Goal: Task Accomplishment & Management: Complete application form

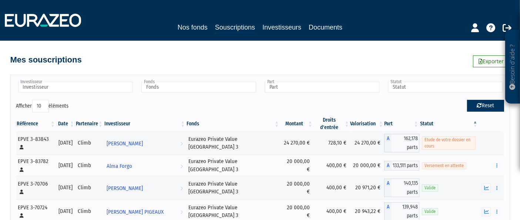
click at [489, 104] on button "Reset" at bounding box center [485, 106] width 37 height 12
type input "Investisseur"
type input "Fonds"
type input "Part"
type input "Statut"
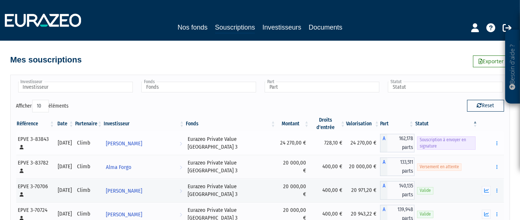
click at [492, 143] on div "Envoyer à signer" at bounding box center [491, 143] width 20 height 9
click at [495, 143] on button "button" at bounding box center [497, 143] width 9 height 9
click at [494, 143] on button "button" at bounding box center [497, 143] width 9 height 9
click at [484, 155] on link "Envoyer à signer" at bounding box center [478, 157] width 42 height 12
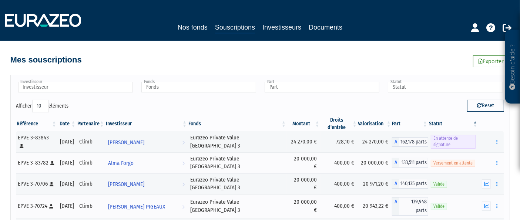
click at [0, 53] on div "Besoin d'aide ? × J'ai besoin d'aide Si vous avez une question à propos du fonc…" at bounding box center [260, 189] width 520 height 378
click at [271, 21] on div "Nos fonds Souscriptions Investisseurs Documents" at bounding box center [260, 20] width 522 height 27
click at [276, 28] on link "Investisseurs" at bounding box center [282, 27] width 39 height 10
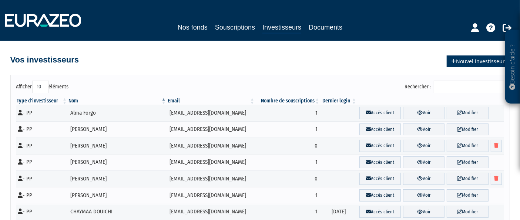
click at [486, 62] on link "Nouvel investisseur" at bounding box center [478, 62] width 63 height 12
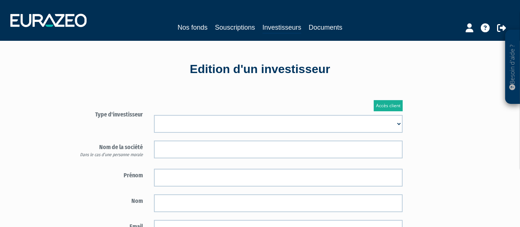
click at [270, 135] on form "Type d'investisseur Mr Mme Société" at bounding box center [235, 217] width 347 height 218
click at [270, 127] on select "Mr Mme Société" at bounding box center [278, 124] width 249 height 18
select select "1"
click at [154, 115] on select "Mr Mme Société" at bounding box center [278, 124] width 249 height 18
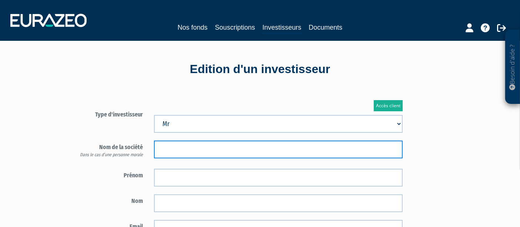
click at [241, 147] on input "text" at bounding box center [278, 149] width 249 height 18
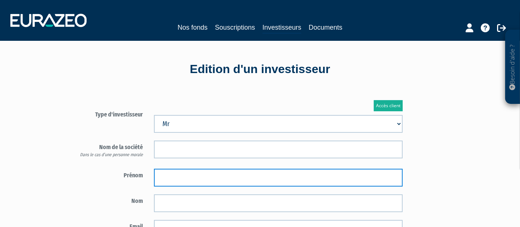
click at [233, 176] on input "text" at bounding box center [278, 178] width 249 height 18
type input "[PERSON_NAME]"
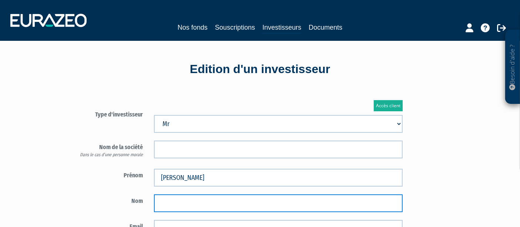
click at [193, 197] on input "text" at bounding box center [278, 203] width 249 height 18
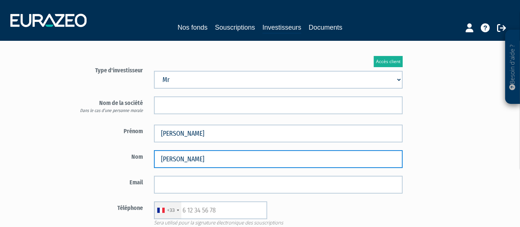
scroll to position [82, 0]
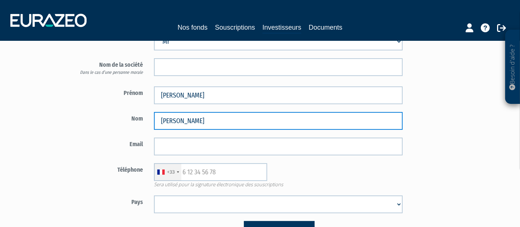
type input "HOPPE"
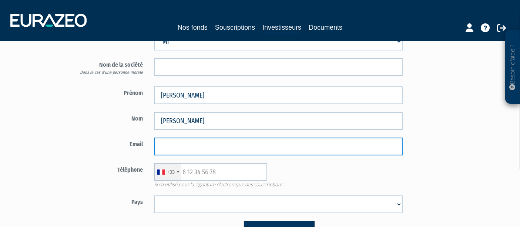
click at [182, 150] on input "email" at bounding box center [278, 146] width 249 height 18
click at [203, 141] on input "email" at bounding box center [278, 146] width 249 height 18
paste input "stephane.hoppe@gmail.com"
type input "stephane.hoppe@gmail.com"
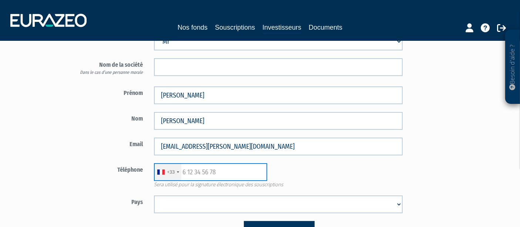
click at [212, 171] on input "text" at bounding box center [210, 172] width 113 height 18
click at [243, 172] on input "text" at bounding box center [210, 172] width 113 height 18
paste input "622443624"
type input "622443624"
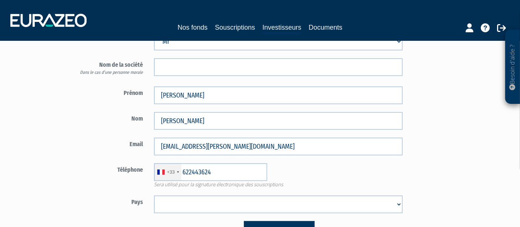
click at [233, 206] on select "Afghanistan Afrique du Sud Albanie Algérie Allemagne Andorre Angola Anguilla An…" at bounding box center [278, 204] width 249 height 18
select select "75"
click at [154, 195] on select "Afghanistan Afrique du Sud Albanie Algérie Allemagne Andorre Angola Anguilla An…" at bounding box center [278, 204] width 249 height 18
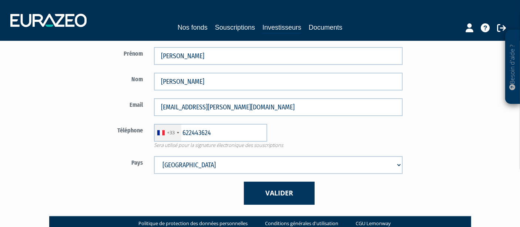
scroll to position [163, 0]
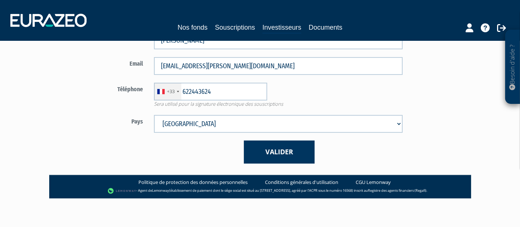
click at [316, 155] on div "Valider" at bounding box center [279, 151] width 260 height 23
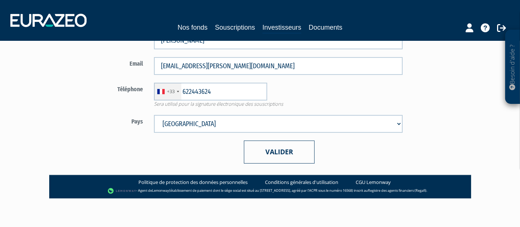
click at [307, 153] on button "Valider" at bounding box center [279, 151] width 71 height 23
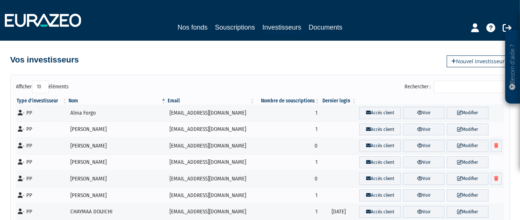
click at [183, 20] on div "Nos fonds Souscriptions Investisseurs Documents" at bounding box center [260, 20] width 522 height 27
click at [191, 36] on nav "Nos fonds Souscriptions Investisseurs Documents" at bounding box center [260, 20] width 520 height 41
click at [191, 30] on link "Nos fonds" at bounding box center [193, 27] width 30 height 10
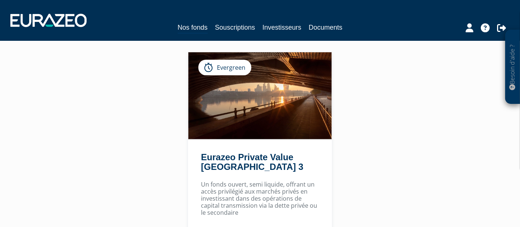
scroll to position [82, 0]
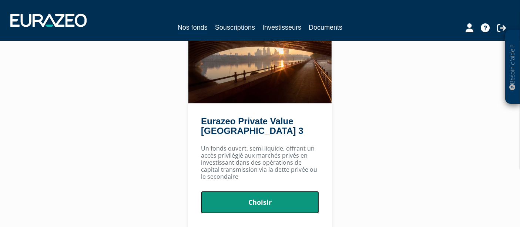
click at [269, 197] on link "Choisir" at bounding box center [260, 202] width 118 height 23
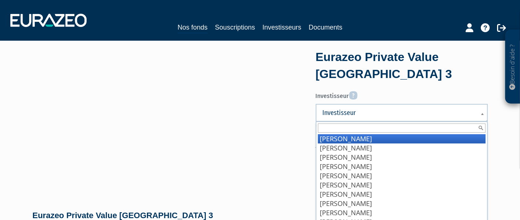
click at [341, 114] on span "Investisseur" at bounding box center [397, 113] width 149 height 9
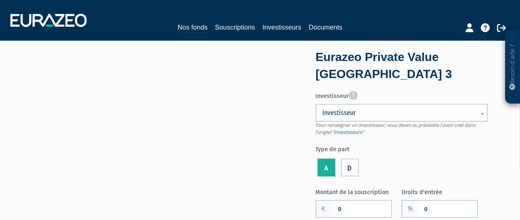
click at [341, 113] on span "Investisseur" at bounding box center [397, 113] width 149 height 9
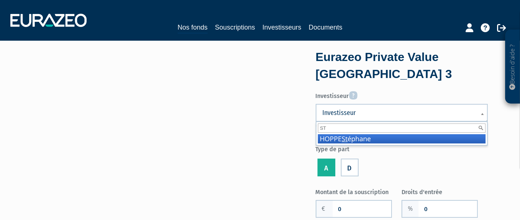
type input "ST"
click at [353, 140] on li "HOPPE St éphane" at bounding box center [402, 138] width 168 height 9
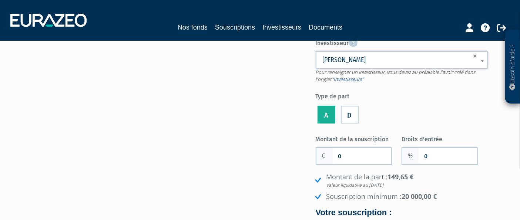
scroll to position [82, 0]
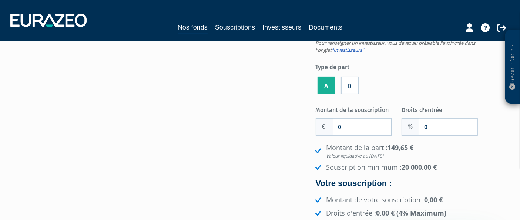
click at [354, 137] on div "Montant de la souscription 0 Nombre de parts 0 Droits d'entrée 0 149,65 €" at bounding box center [402, 185] width 172 height 162
click at [354, 133] on input "0" at bounding box center [362, 127] width 59 height 16
type input "50 000"
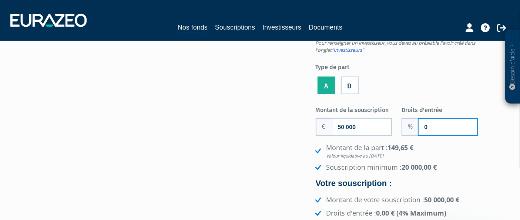
click at [427, 123] on input "0" at bounding box center [448, 127] width 59 height 16
type input "3"
click at [449, 140] on div "Montant de la souscription 50 000 Nombre de parts 0 Droits d'entrée 3 149,65 €" at bounding box center [402, 185] width 172 height 162
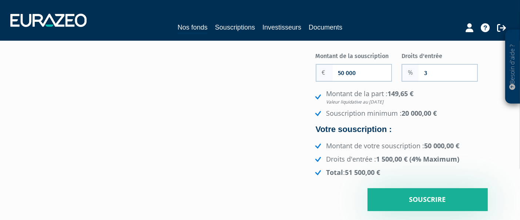
scroll to position [123, 0]
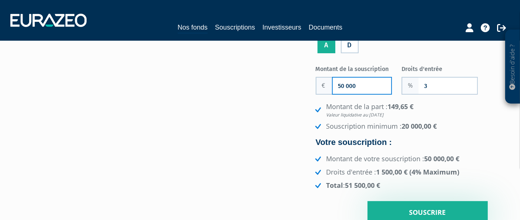
drag, startPoint x: 346, startPoint y: 84, endPoint x: 339, endPoint y: 84, distance: 7.0
click at [339, 84] on input "50 000" at bounding box center [362, 86] width 59 height 16
click at [340, 86] on input "50 000" at bounding box center [362, 86] width 59 height 16
click at [462, 136] on div "Montant de la part : 149,65 € Valeur liquidative au 05/09/2025 Souscription min…" at bounding box center [402, 146] width 172 height 88
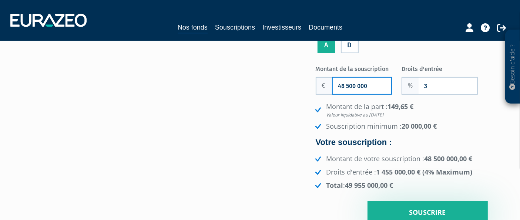
drag, startPoint x: 356, startPoint y: 86, endPoint x: 347, endPoint y: 86, distance: 8.1
click at [347, 86] on input "48 500 000" at bounding box center [362, 86] width 59 height 16
click at [350, 86] on input "48 500 000" at bounding box center [362, 86] width 59 height 16
click at [354, 84] on input "48 500 000" at bounding box center [362, 86] width 59 height 16
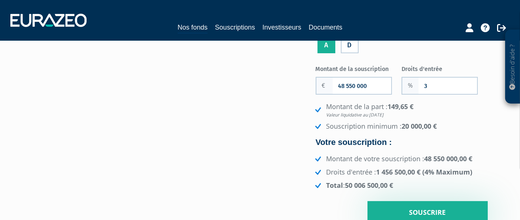
click at [466, 109] on li "Montant de la part : 149,65 € Valeur liquidative au 05/09/2025" at bounding box center [401, 110] width 174 height 16
click at [352, 87] on input "48 550 000" at bounding box center [362, 86] width 59 height 16
click at [232, 164] on div "Eurazeo Private Value Europe 3 Investisseur Pour renseigner un investisseur, vo…" at bounding box center [260, 77] width 467 height 296
click at [369, 85] on input "48 544 000" at bounding box center [362, 86] width 59 height 16
click at [455, 126] on li "Souscription minimum : 20 000,00 €" at bounding box center [401, 127] width 174 height 10
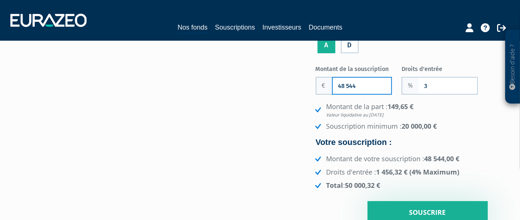
click at [366, 86] on input "48 544" at bounding box center [362, 86] width 59 height 16
click at [483, 142] on h4 "Votre souscription :" at bounding box center [402, 142] width 172 height 9
click at [372, 86] on input "48 544 000" at bounding box center [362, 86] width 59 height 16
click at [469, 127] on li "Souscription minimum : 20 000,00 €" at bounding box center [401, 127] width 174 height 10
click at [371, 87] on input "48 544" at bounding box center [362, 86] width 59 height 16
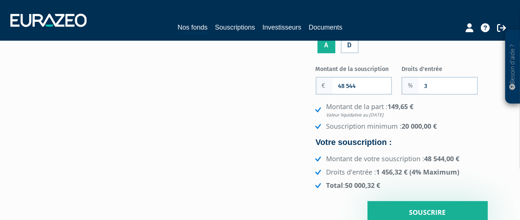
click at [214, 148] on div "Eurazeo Private Value Europe 3 Investisseur Pour renseigner un investisseur, vo…" at bounding box center [260, 77] width 467 height 296
click at [359, 85] on input "48 544" at bounding box center [362, 86] width 59 height 16
type input "48 543.69"
click at [461, 127] on li "Souscription minimum : 20 000,00 €" at bounding box center [401, 127] width 174 height 10
click at [464, 133] on div "Montant de la part : 149,65 € Valeur liquidative au 05/09/2025 Souscription min…" at bounding box center [402, 146] width 172 height 88
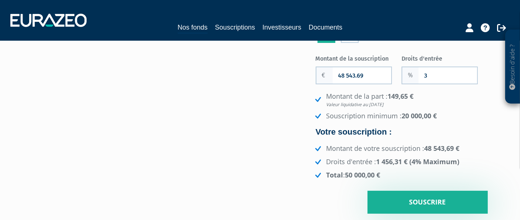
scroll to position [164, 0]
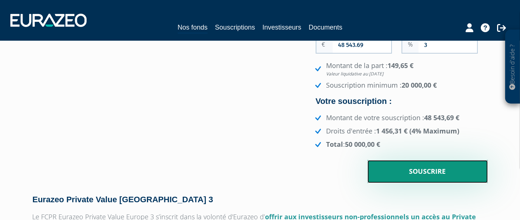
click at [448, 172] on input "Souscrire" at bounding box center [428, 171] width 120 height 23
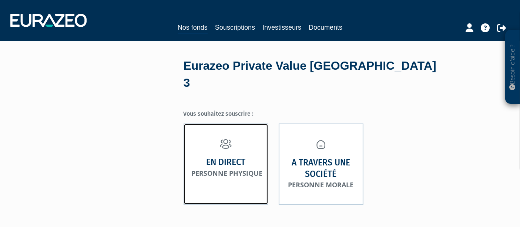
click at [267, 144] on link "En direct Personne physique" at bounding box center [226, 163] width 85 height 81
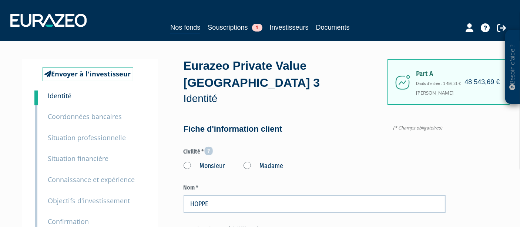
click at [185, 161] on label "Monsieur" at bounding box center [204, 166] width 41 height 10
click at [0, 0] on input "Monsieur" at bounding box center [0, 0] width 0 height 0
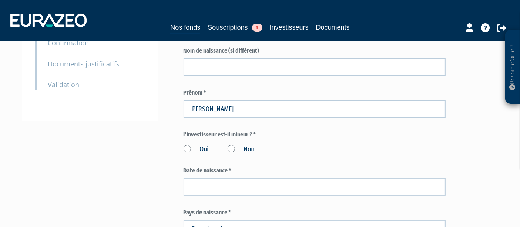
scroll to position [206, 0]
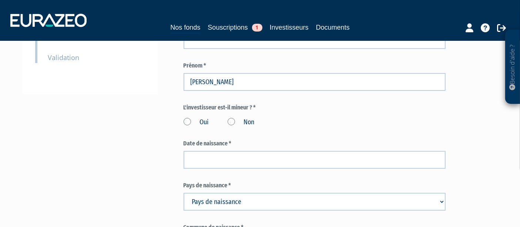
click at [231, 117] on label "Non" at bounding box center [241, 122] width 27 height 10
click at [0, 0] on input "Non" at bounding box center [0, 0] width 0 height 0
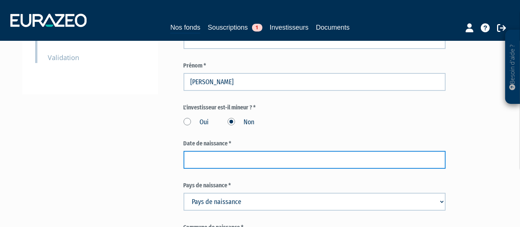
click at [230, 151] on input at bounding box center [315, 160] width 262 height 18
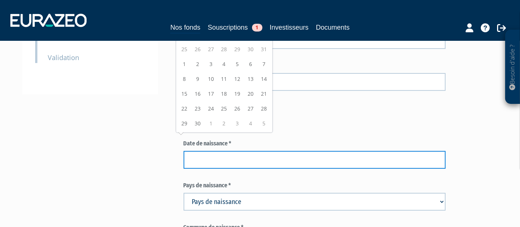
click at [217, 151] on input at bounding box center [315, 160] width 262 height 18
type input "[DATE]"
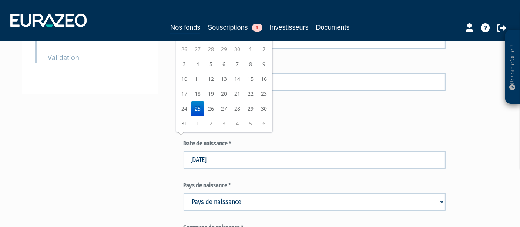
click at [194, 104] on td "25" at bounding box center [197, 108] width 13 height 15
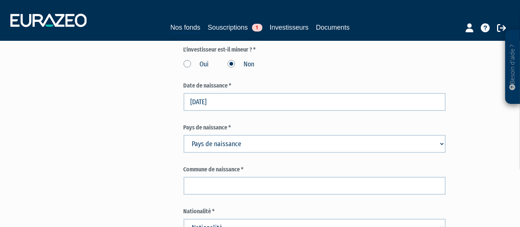
scroll to position [288, 0]
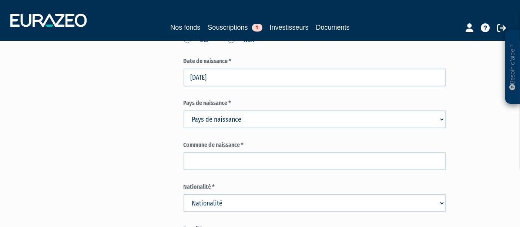
click at [232, 110] on select "Pays de naissance [GEOGRAPHIC_DATA] [GEOGRAPHIC_DATA] [GEOGRAPHIC_DATA] [GEOGRA…" at bounding box center [315, 119] width 262 height 18
select select "75"
click at [184, 110] on select "Pays de naissance [GEOGRAPHIC_DATA] [GEOGRAPHIC_DATA] [GEOGRAPHIC_DATA] [GEOGRA…" at bounding box center [315, 119] width 262 height 18
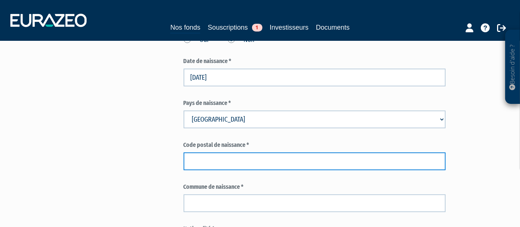
click at [233, 152] on input "text" at bounding box center [315, 161] width 262 height 18
type input "50000"
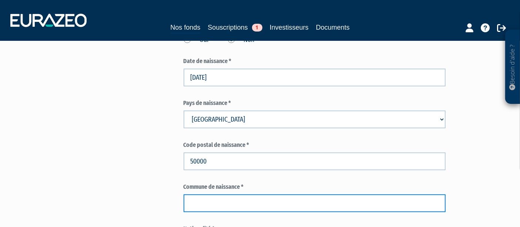
click at [238, 194] on input "text" at bounding box center [315, 203] width 262 height 18
click at [207, 194] on input "SAINT LO" at bounding box center [315, 203] width 262 height 18
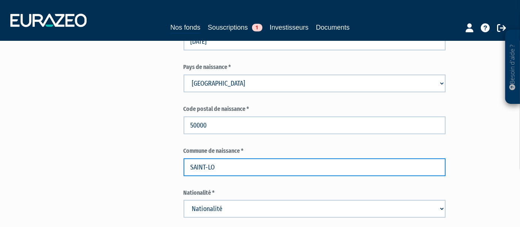
scroll to position [370, 0]
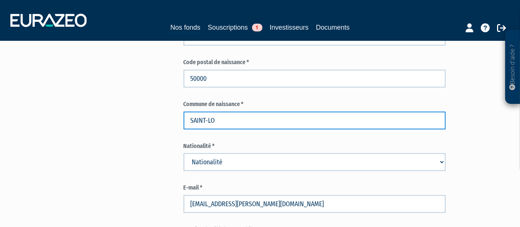
type input "SAINT-LO"
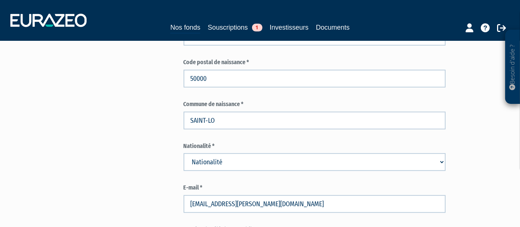
click at [210, 153] on select "Nationalité Afghanistan Afrique du Sud Albanie Algérie Allemagne Andorre" at bounding box center [315, 162] width 262 height 18
select select "75"
click at [184, 153] on select "Nationalité Afghanistan Afrique du Sud Albanie Algérie Allemagne Andorre" at bounding box center [315, 162] width 262 height 18
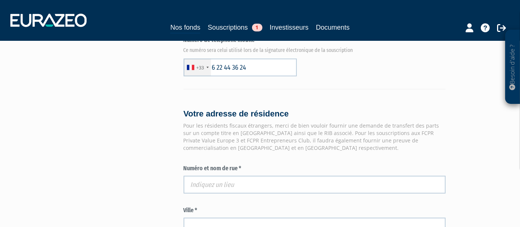
scroll to position [576, 0]
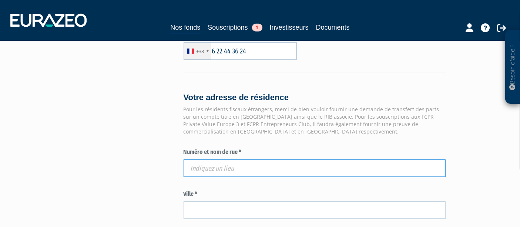
click at [246, 159] on input "text" at bounding box center [315, 168] width 262 height 18
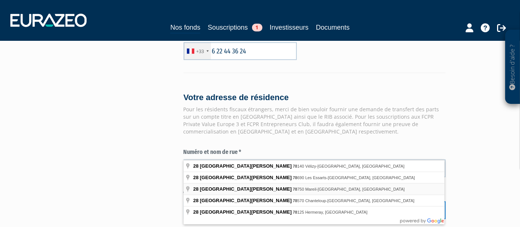
type input "28 Rue de la Forêt, 78750 Mareil-Marly, France"
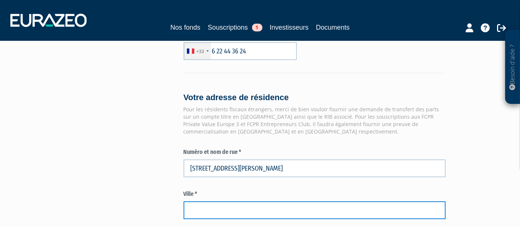
type input "Mareil-Marly"
type input "78750"
type input "28 Rue de la Forêt"
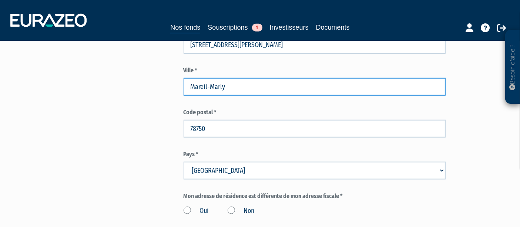
scroll to position [741, 0]
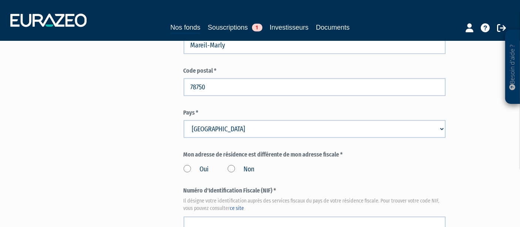
click at [229, 164] on label "Non" at bounding box center [241, 169] width 27 height 10
click at [0, 0] on input "Non" at bounding box center [0, 0] width 0 height 0
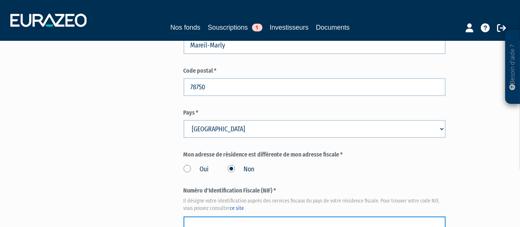
click at [219, 216] on input "text" at bounding box center [315, 225] width 262 height 18
paste input "05 48 055 910 234"
type input "05 48 055 910 234"
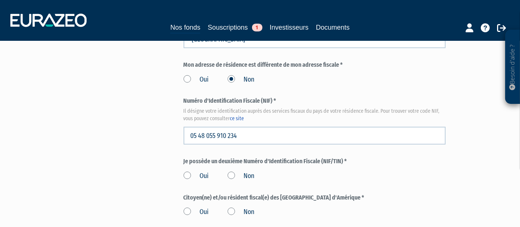
scroll to position [823, 0]
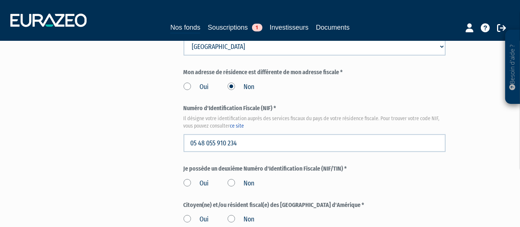
click at [230, 179] on label "Non" at bounding box center [241, 184] width 27 height 10
click at [0, 0] on input "Non" at bounding box center [0, 0] width 0 height 0
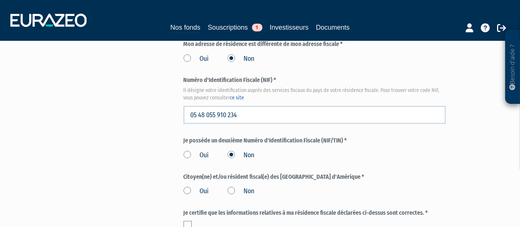
scroll to position [864, 0]
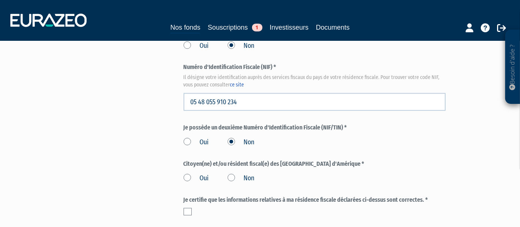
click at [234, 173] on label "Non" at bounding box center [241, 178] width 27 height 10
click at [0, 0] on input "Non" at bounding box center [0, 0] width 0 height 0
click at [190, 208] on label at bounding box center [188, 211] width 8 height 7
click at [0, 0] on input "checkbox" at bounding box center [0, 0] width 0 height 0
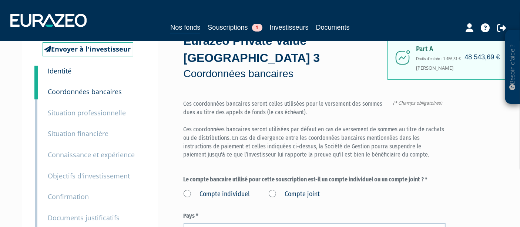
scroll to position [41, 0]
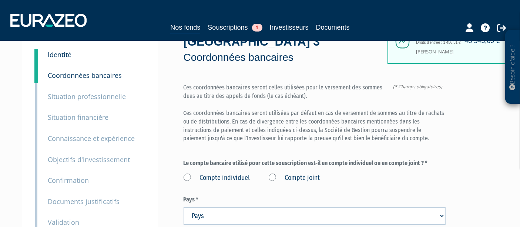
click at [197, 173] on label "Compte individuel" at bounding box center [217, 178] width 67 height 10
click at [0, 0] on individuel "Compte individuel" at bounding box center [0, 0] width 0 height 0
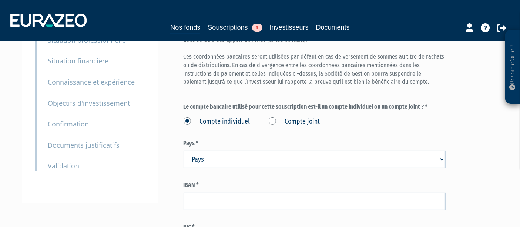
scroll to position [123, 0]
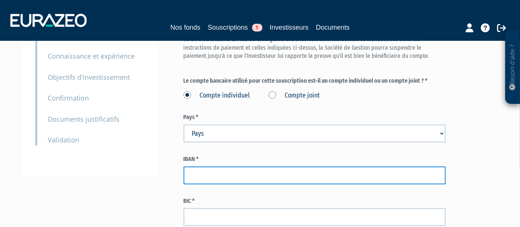
click at [237, 166] on input "text" at bounding box center [315, 175] width 262 height 18
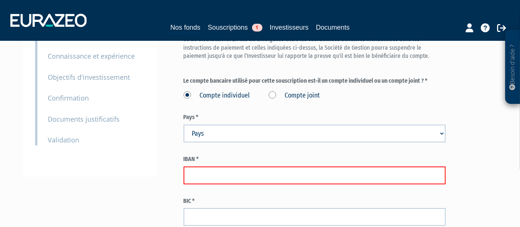
click at [278, 166] on input "text" at bounding box center [315, 175] width 262 height 18
paste input "FR76 1820 6000 5765 0867 5668 977"
type input "FR76 1820 6000 5765 0867 5668 977"
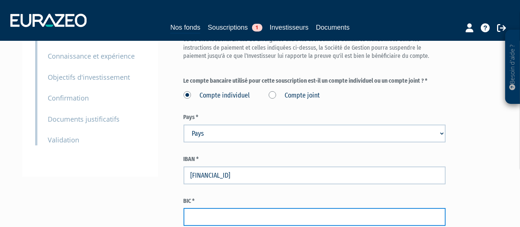
click at [250, 208] on input "text" at bounding box center [315, 217] width 262 height 18
paste input "AGRIFRPP882"
type input "AGRIFRPP882"
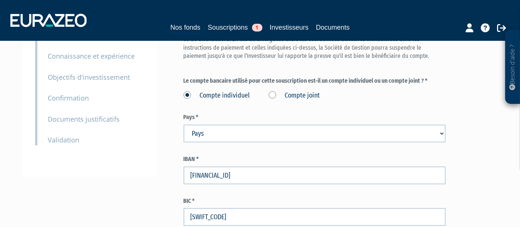
click at [443, 171] on form "(* Champs obligatoires) Ces coordonnées bancaires seront celles utilisées pour …" at bounding box center [315, 113] width 262 height 224
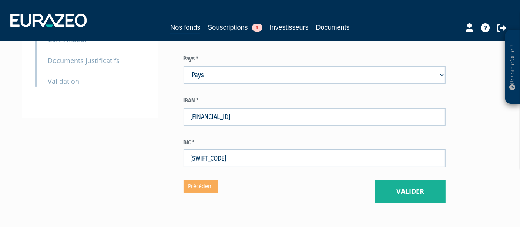
scroll to position [206, 0]
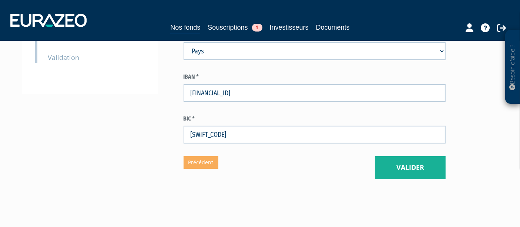
click at [430, 163] on div "Envoyer à l'investisseur 1 Identité 2 Coordonnées bancaires 3 Situation profess…" at bounding box center [260, 16] width 465 height 362
click at [430, 156] on button "Valider" at bounding box center [410, 167] width 71 height 23
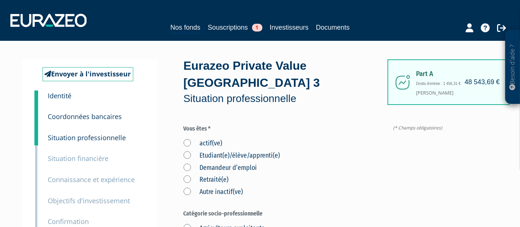
click at [189, 139] on label "actif(ve)" at bounding box center [203, 144] width 39 height 10
click at [0, 0] on input "actif(ve)" at bounding box center [0, 0] width 0 height 0
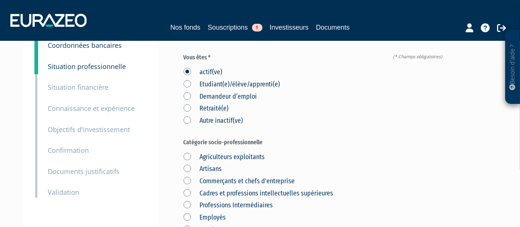
scroll to position [82, 0]
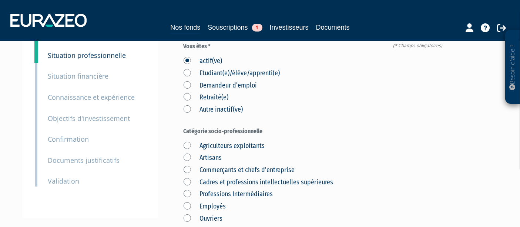
drag, startPoint x: 192, startPoint y: 166, endPoint x: 187, endPoint y: 166, distance: 4.5
click at [192, 177] on label "Cadres et professions intellectuelles supérieures" at bounding box center [259, 182] width 150 height 10
click at [0, 0] on supérieures "Cadres et professions intellectuelles supérieures" at bounding box center [0, 0] width 0 height 0
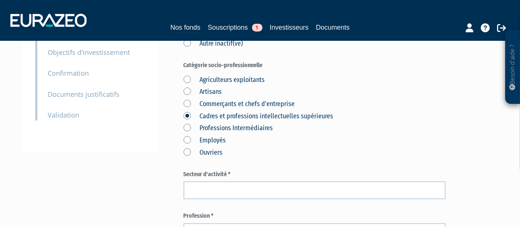
scroll to position [206, 0]
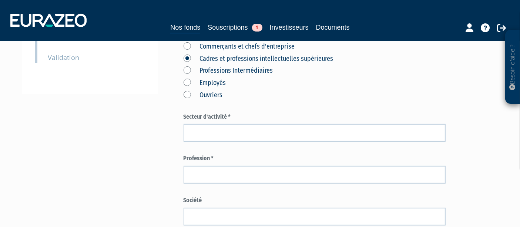
click at [226, 126] on form "(* Champs obligatoires) Vous êtes * actif(ve) Etudiant(e)/élève/apprenti(e) Dem…" at bounding box center [315, 172] width 262 height 506
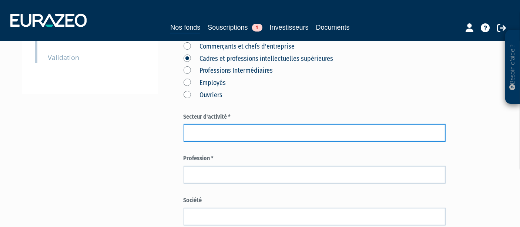
click at [230, 124] on input "text" at bounding box center [315, 133] width 262 height 18
type input "[DEMOGRAPHIC_DATA]"
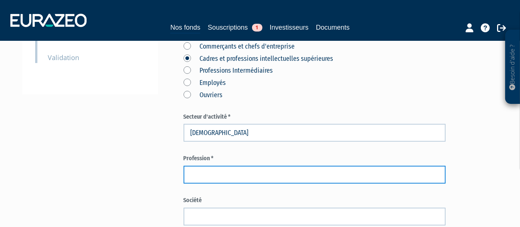
click at [227, 166] on input "text" at bounding box center [315, 175] width 262 height 18
click at [226, 166] on input "text" at bounding box center [315, 175] width 262 height 18
type input "MANAGER CLINICAL OPERATIONS"
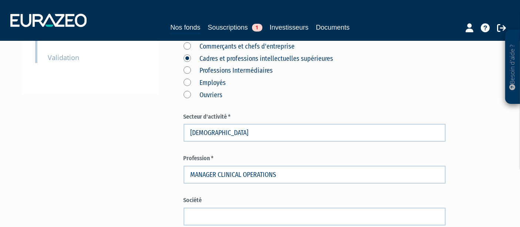
click at [144, 183] on div "Envoyer à l'investisseur 1 Identité 2 Coordonnées bancaires 3 Situation profess…" at bounding box center [260, 157] width 465 height 607
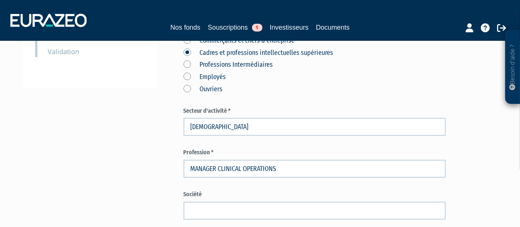
scroll to position [288, 0]
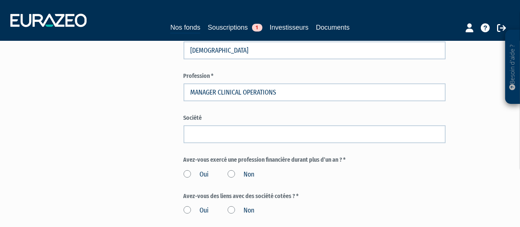
click at [227, 167] on div "Oui Non" at bounding box center [315, 173] width 262 height 12
click at [233, 170] on label "Non" at bounding box center [241, 175] width 27 height 10
click at [0, 0] on input "Non" at bounding box center [0, 0] width 0 height 0
click at [228, 206] on label "Non" at bounding box center [241, 211] width 27 height 10
click at [0, 0] on input "Non" at bounding box center [0, 0] width 0 height 0
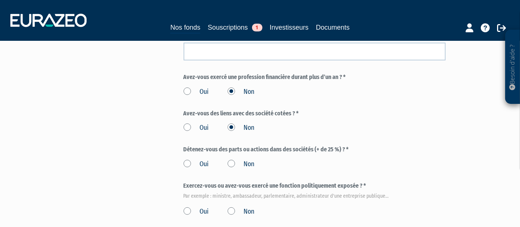
scroll to position [412, 0]
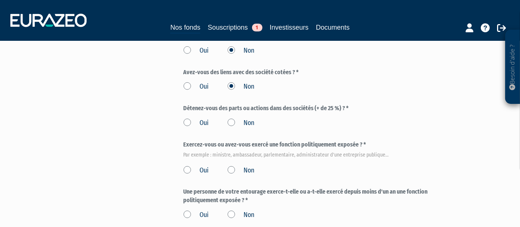
click at [233, 118] on label "Non" at bounding box center [241, 123] width 27 height 10
click at [0, 0] on input "Non" at bounding box center [0, 0] width 0 height 0
click at [231, 166] on label "Non" at bounding box center [241, 171] width 27 height 10
click at [0, 0] on input "Non" at bounding box center [0, 0] width 0 height 0
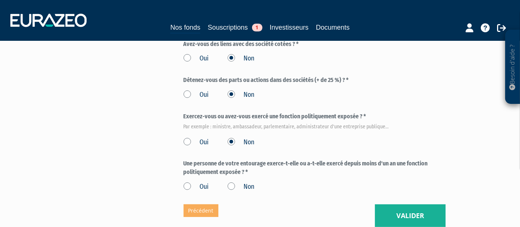
scroll to position [453, 0]
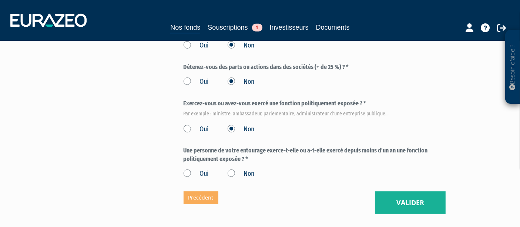
click at [235, 166] on div "Oui Non" at bounding box center [315, 172] width 262 height 12
click at [237, 169] on label "Non" at bounding box center [241, 174] width 27 height 10
click at [0, 0] on input "Non" at bounding box center [0, 0] width 0 height 0
click at [445, 191] on button "Valider" at bounding box center [410, 202] width 71 height 23
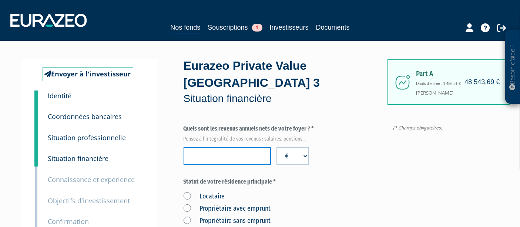
click at [231, 147] on input "number" at bounding box center [227, 156] width 87 height 18
click at [237, 147] on input "number" at bounding box center [227, 156] width 87 height 18
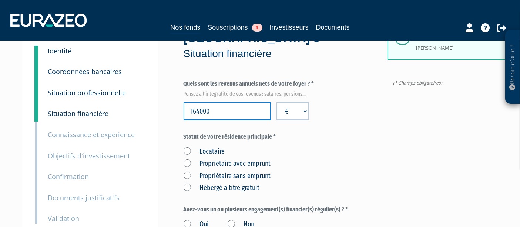
scroll to position [82, 0]
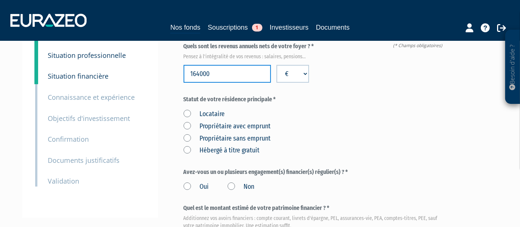
type input "164000"
click at [184, 122] on label "Propriétaire avec emprunt" at bounding box center [227, 127] width 87 height 10
click at [0, 0] on emprunt "Propriétaire avec emprunt" at bounding box center [0, 0] width 0 height 0
click at [187, 182] on label "Oui" at bounding box center [197, 187] width 26 height 10
click at [0, 0] on input "Oui" at bounding box center [0, 0] width 0 height 0
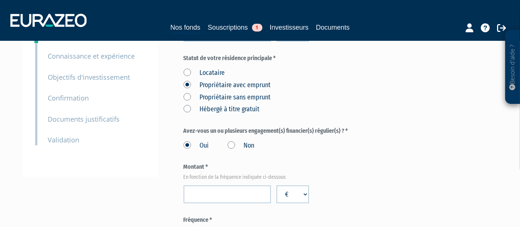
scroll to position [164, 0]
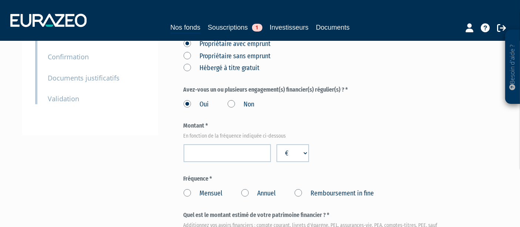
click at [234, 123] on div "Montant * En fonction de la fréquence indiquée ci-dessous € $ £" at bounding box center [315, 142] width 262 height 40
click at [237, 144] on input "number" at bounding box center [227, 153] width 87 height 18
click at [452, 4] on nav "Nos fonds Souscriptions 1 Investisseurs Documents" at bounding box center [260, 20] width 520 height 41
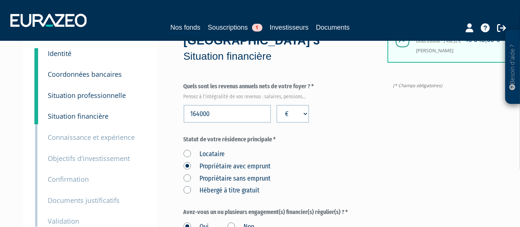
scroll to position [41, 0]
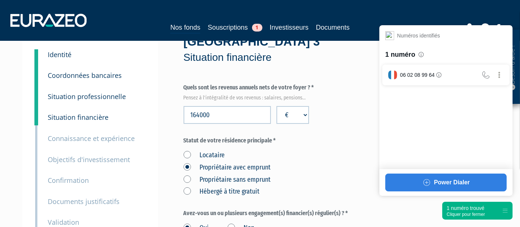
click at [459, 210] on div "1 numéro trouvé" at bounding box center [466, 207] width 38 height 7
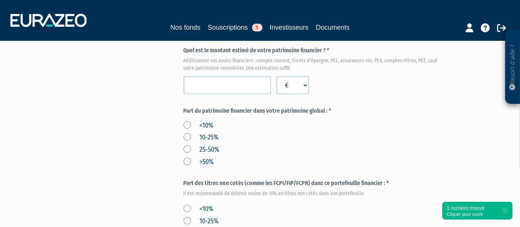
scroll to position [247, 0]
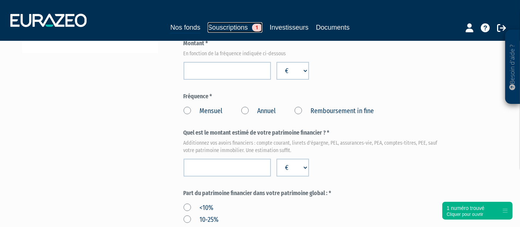
click at [249, 28] on link "Souscriptions 1" at bounding box center [235, 27] width 54 height 10
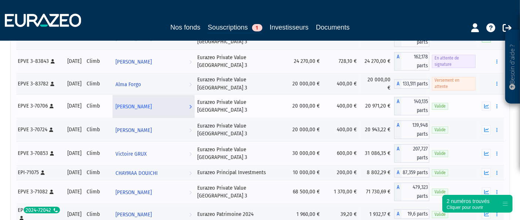
scroll to position [123, 0]
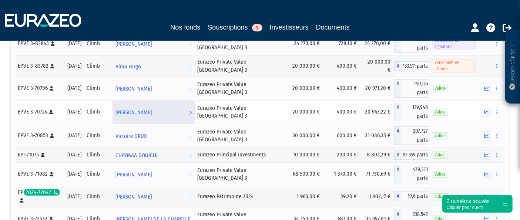
click at [143, 110] on span "[PERSON_NAME]" at bounding box center [134, 113] width 36 height 14
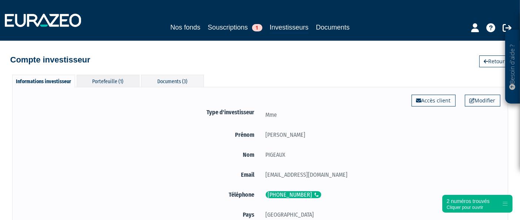
click at [125, 76] on div "Portefeuille (1)" at bounding box center [108, 81] width 63 height 12
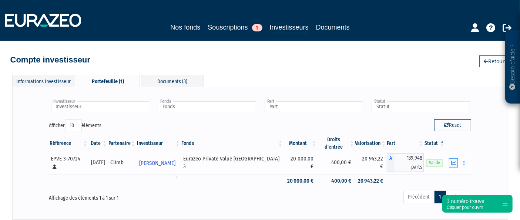
click at [453, 161] on icon "button" at bounding box center [454, 163] width 5 height 5
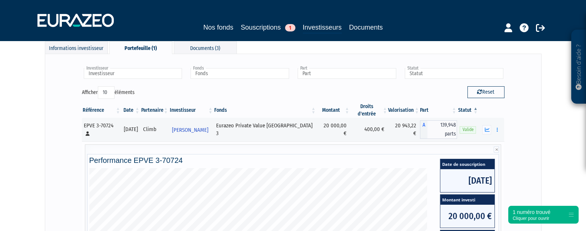
scroll to position [46, 0]
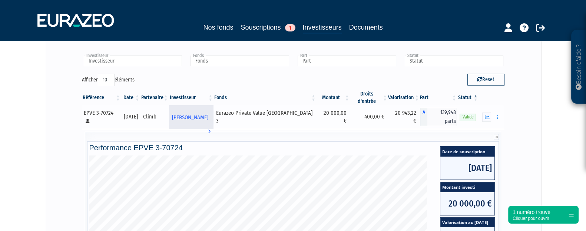
click at [208, 111] on span "[PERSON_NAME]" at bounding box center [190, 118] width 36 height 14
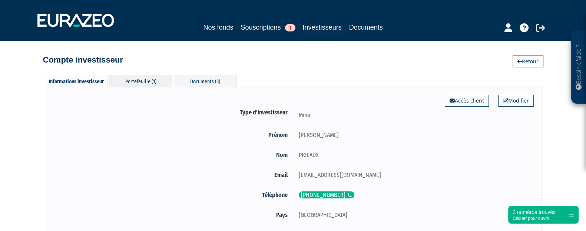
click at [154, 82] on div "Portefeuille (1)" at bounding box center [140, 81] width 63 height 12
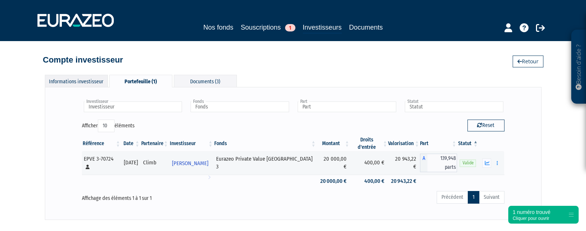
click at [78, 83] on div "Informations investisseur" at bounding box center [76, 81] width 63 height 12
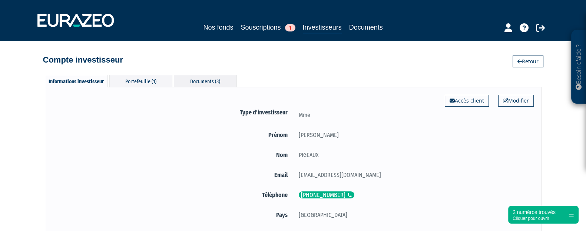
click at [189, 81] on div "Documents (3)" at bounding box center [205, 81] width 63 height 12
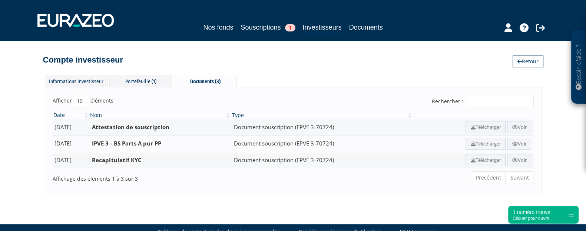
click at [80, 73] on div "Besoin d'aide ? × J'ai besoin d'aide Si vous avez une question à propos du fonc…" at bounding box center [293, 97] width 586 height 194
click at [89, 81] on div "Informations investisseur" at bounding box center [76, 81] width 63 height 12
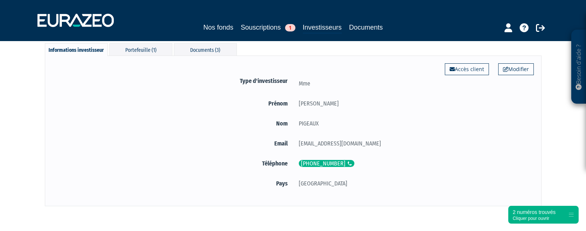
scroll to position [46, 0]
